Goal: Task Accomplishment & Management: Use online tool/utility

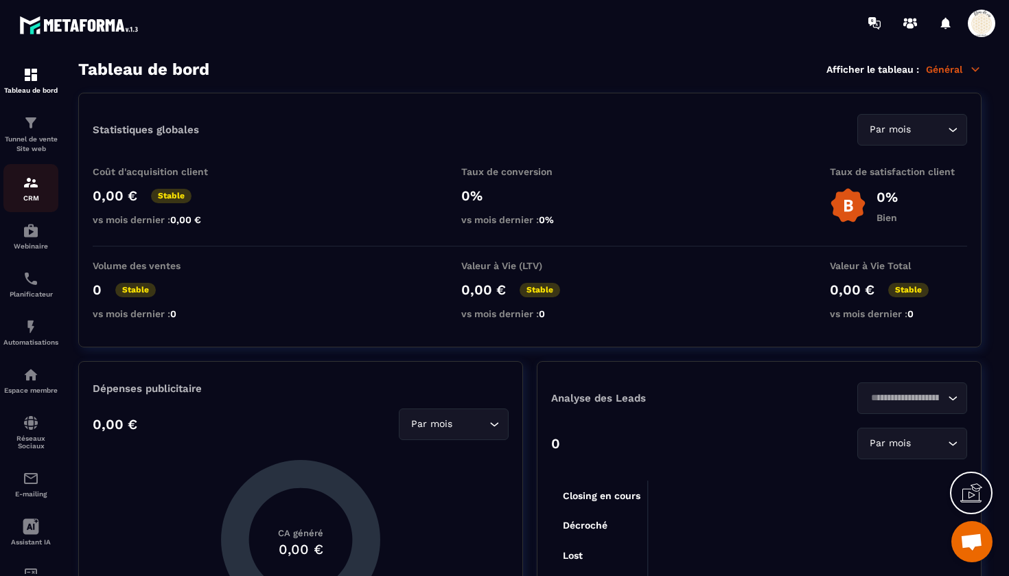
click at [36, 182] on img at bounding box center [31, 182] width 16 height 16
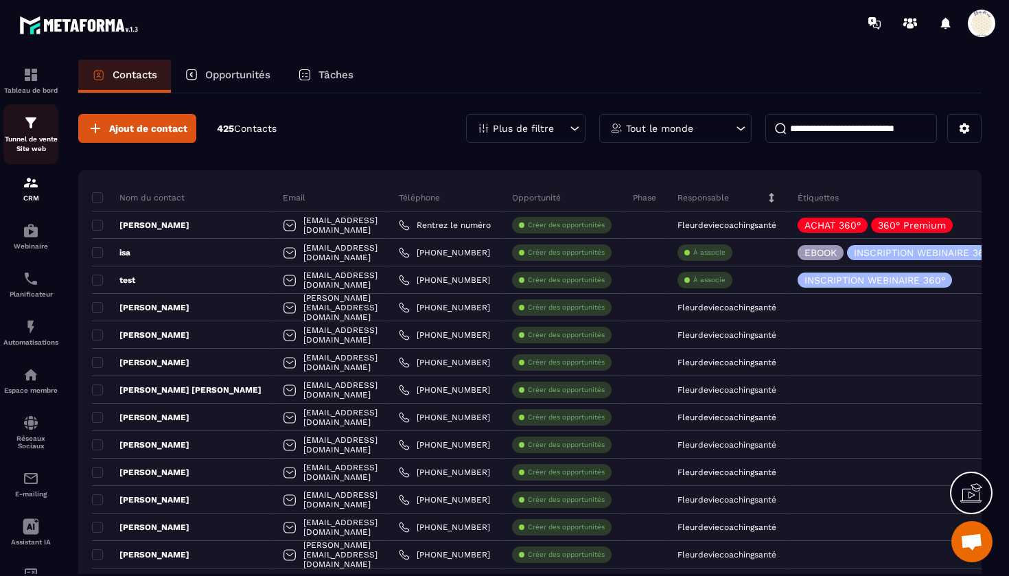
click at [36, 141] on p "Tunnel de vente Site web" at bounding box center [30, 144] width 55 height 19
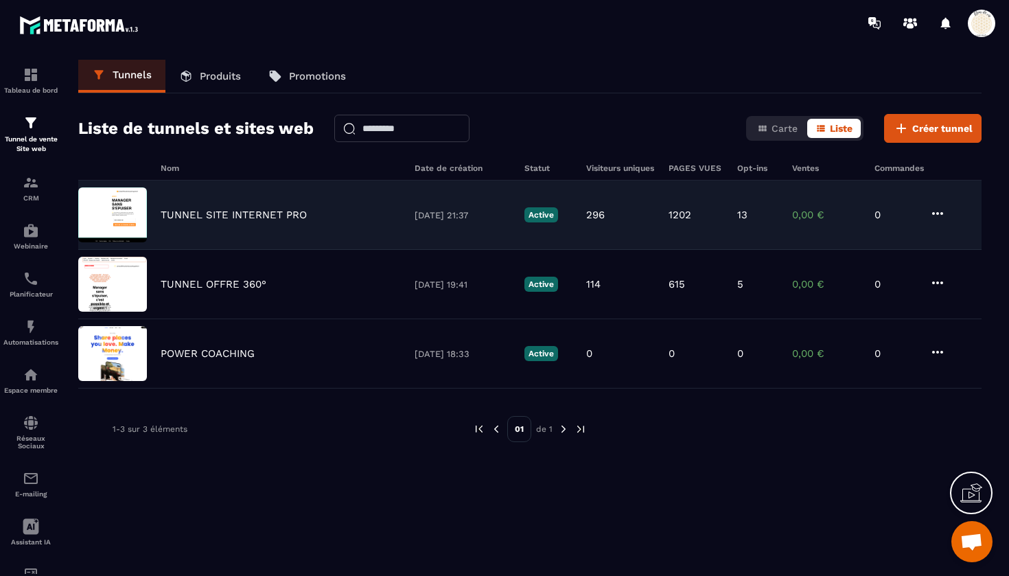
click at [281, 214] on p "TUNNEL SITE INTERNET PRO" at bounding box center [234, 215] width 146 height 12
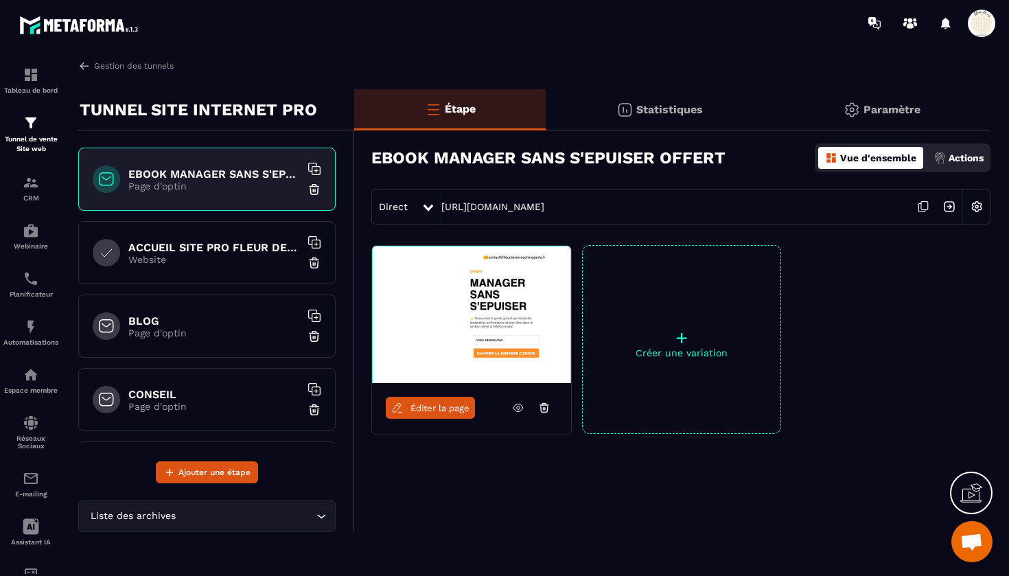
click at [228, 251] on h6 "ACCUEIL SITE PRO FLEUR DE VIE" at bounding box center [214, 247] width 172 height 13
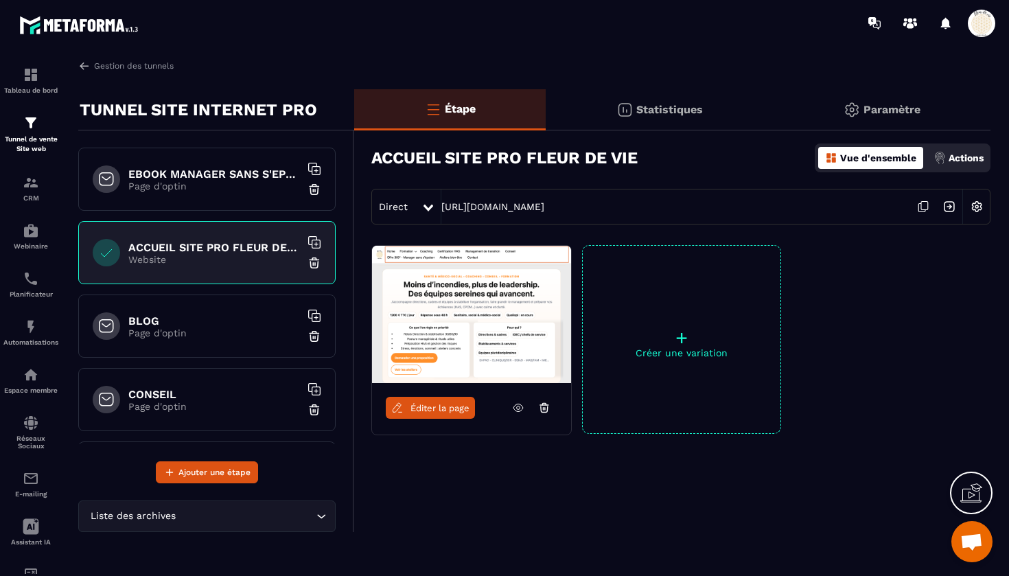
click at [441, 409] on span "Éditer la page" at bounding box center [439, 408] width 59 height 10
